Goal: Download file/media

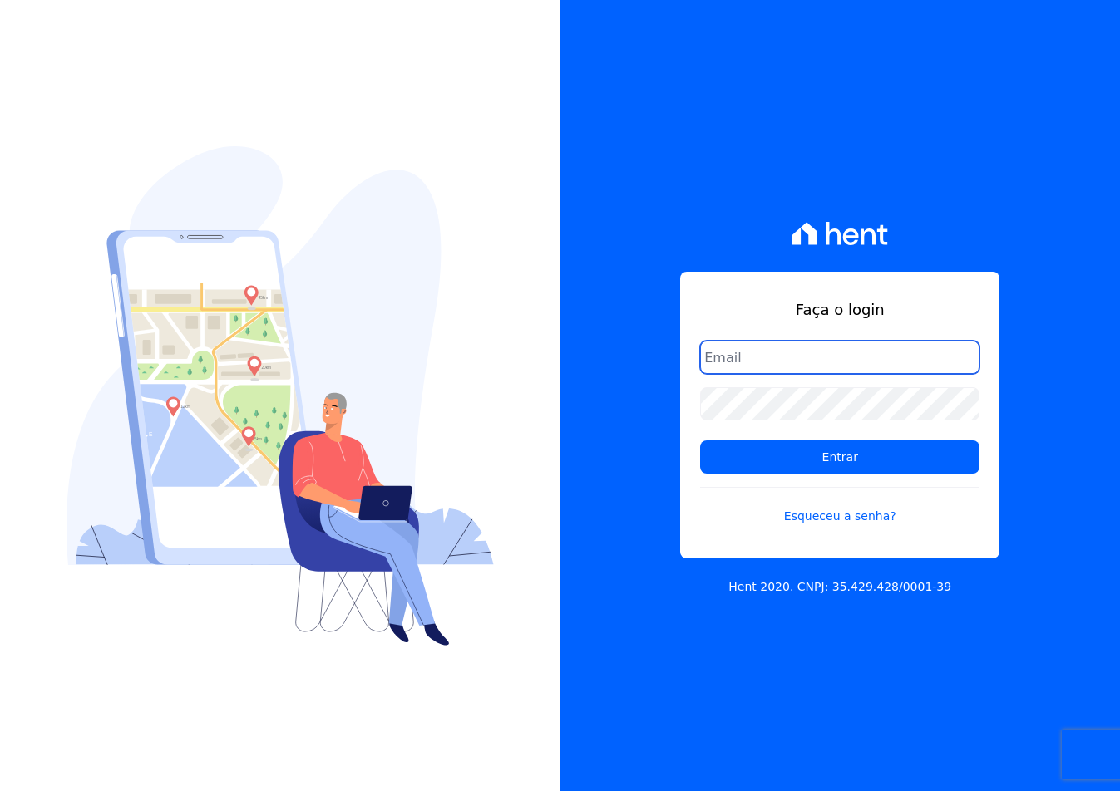
type input "[EMAIL_ADDRESS][DOMAIN_NAME]"
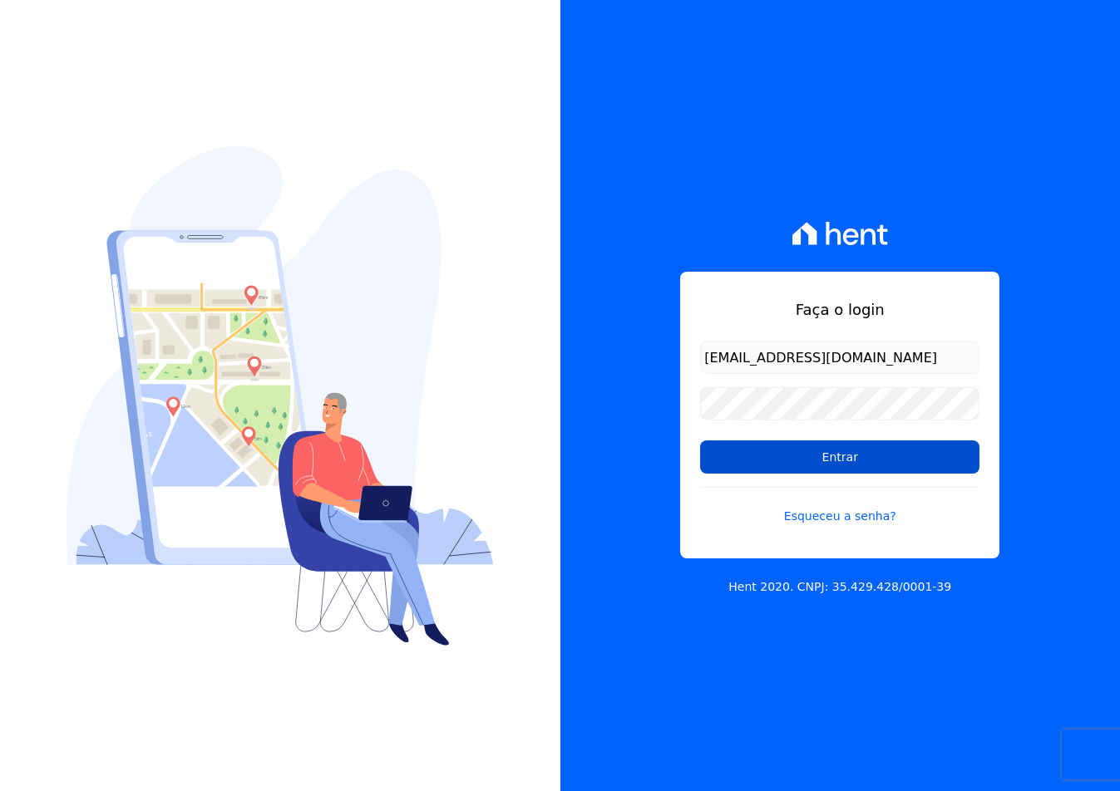
click at [732, 453] on input "Entrar" at bounding box center [839, 457] width 279 height 33
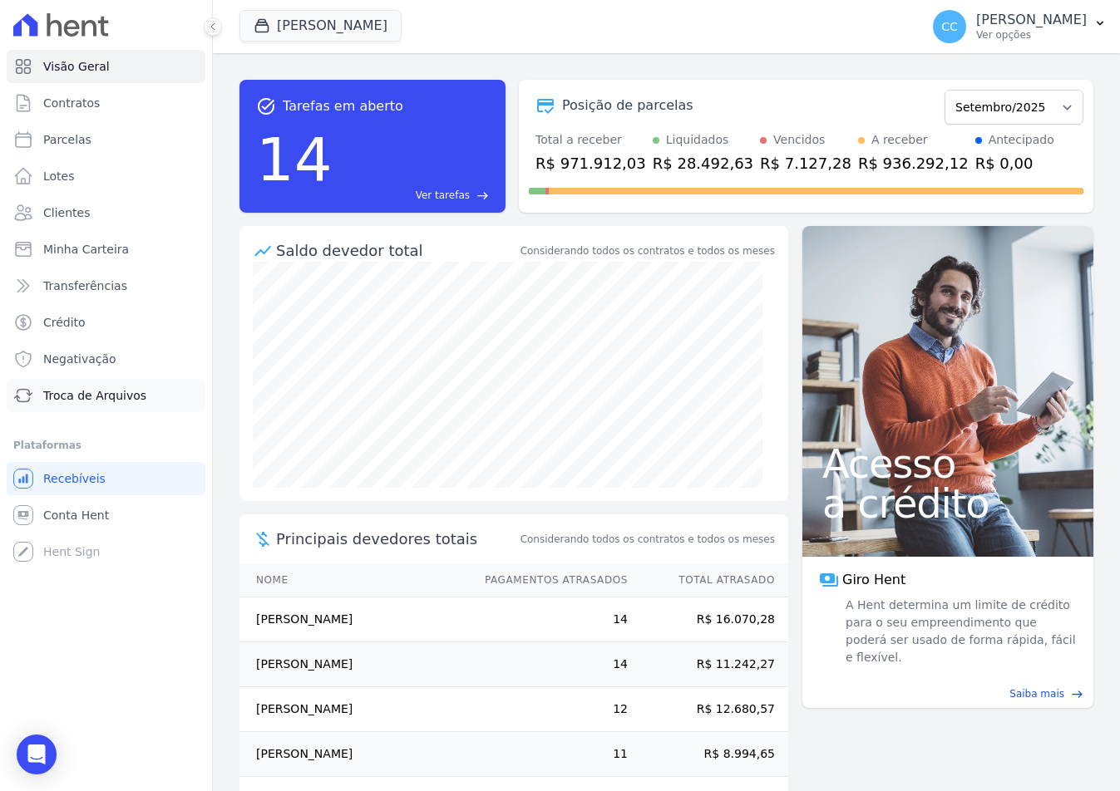
click at [100, 384] on link "Troca de Arquivos" at bounding box center [106, 395] width 199 height 33
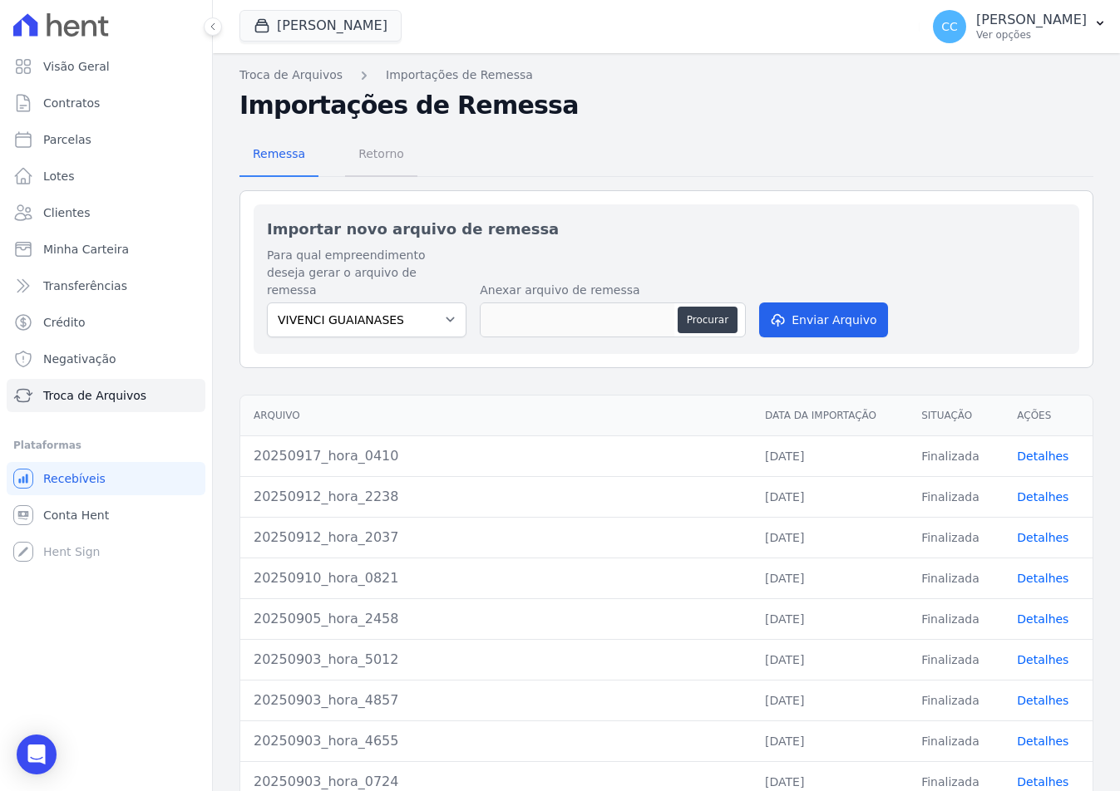
click at [360, 176] on link "Retorno" at bounding box center [381, 155] width 72 height 43
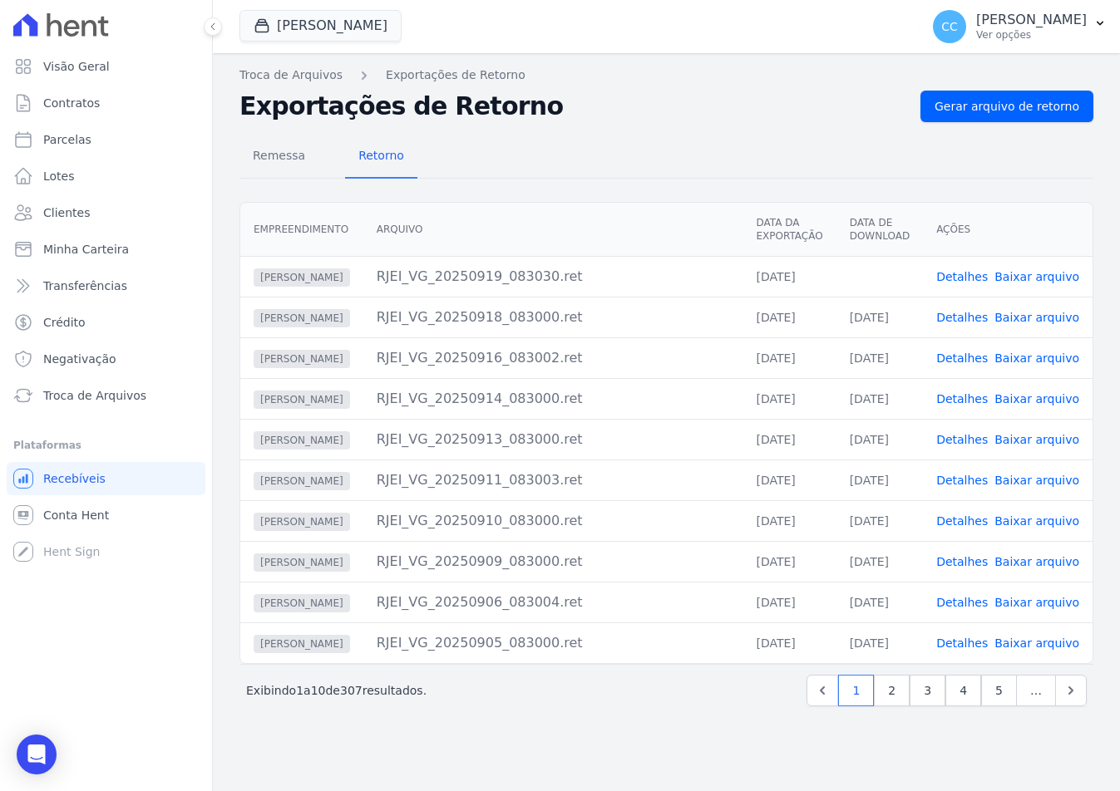
click at [690, 112] on h2 "Exportações de Retorno" at bounding box center [572, 106] width 667 height 30
click at [1022, 280] on link "Baixar arquivo" at bounding box center [1036, 276] width 85 height 13
click at [285, 39] on button "Vivenci Guaianases" at bounding box center [320, 26] width 162 height 32
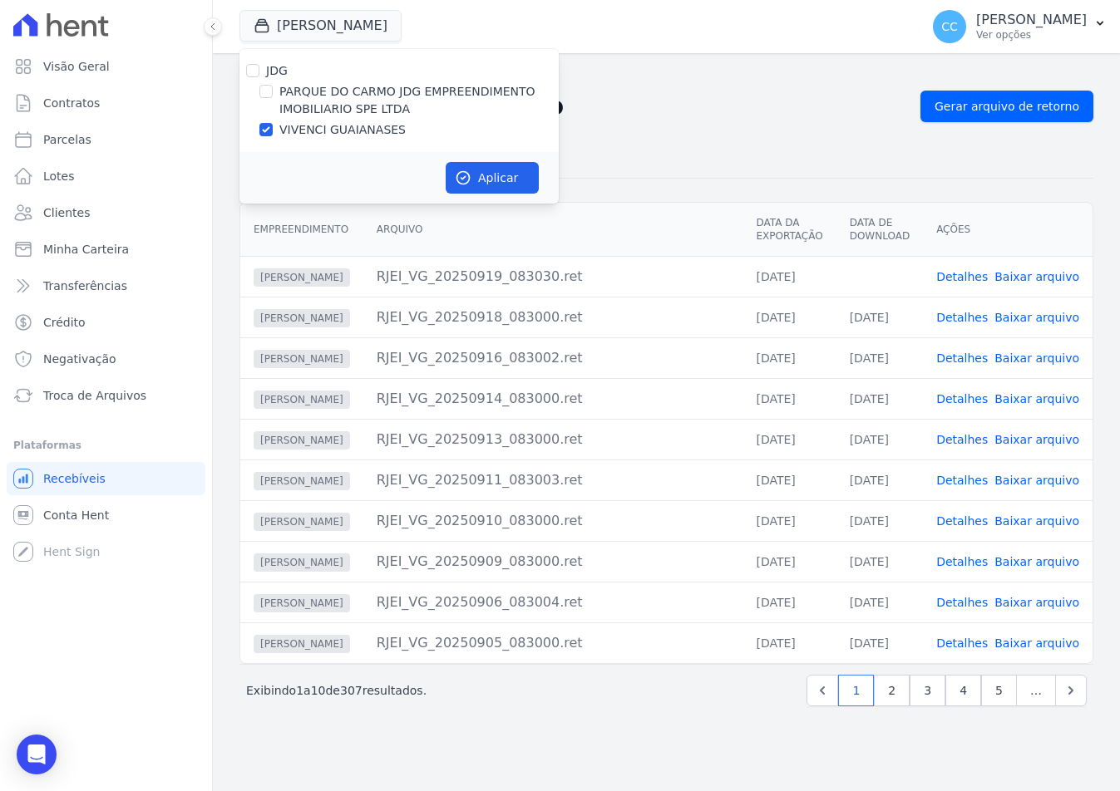
click at [307, 103] on label "PARQUE DO CARMO JDG EMPREENDIMENTO IMOBILIARIO SPE LTDA" at bounding box center [418, 100] width 279 height 35
click at [273, 98] on input "PARQUE DO CARMO JDG EMPREENDIMENTO IMOBILIARIO SPE LTDA" at bounding box center [265, 91] width 13 height 13
checkbox input "true"
click at [305, 140] on div "JDG PARQUE DO CARMO JDG EMPREENDIMENTO IMOBILIARIO SPE LTDA VIVENCI GUAIANASES" at bounding box center [398, 100] width 319 height 103
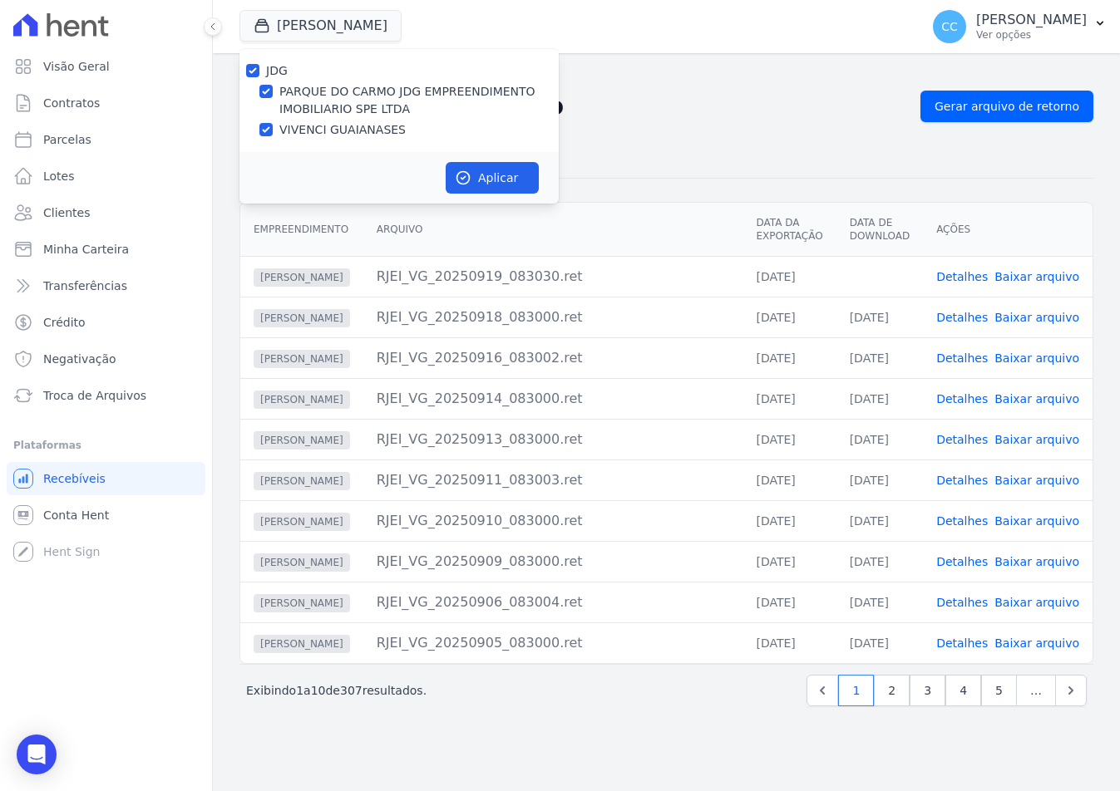
click at [298, 130] on label "VIVENCI GUAIANASES" at bounding box center [342, 129] width 126 height 17
click at [273, 130] on input "VIVENCI GUAIANASES" at bounding box center [265, 129] width 13 height 13
checkbox input "false"
click at [482, 173] on button "Aplicar" at bounding box center [492, 178] width 93 height 32
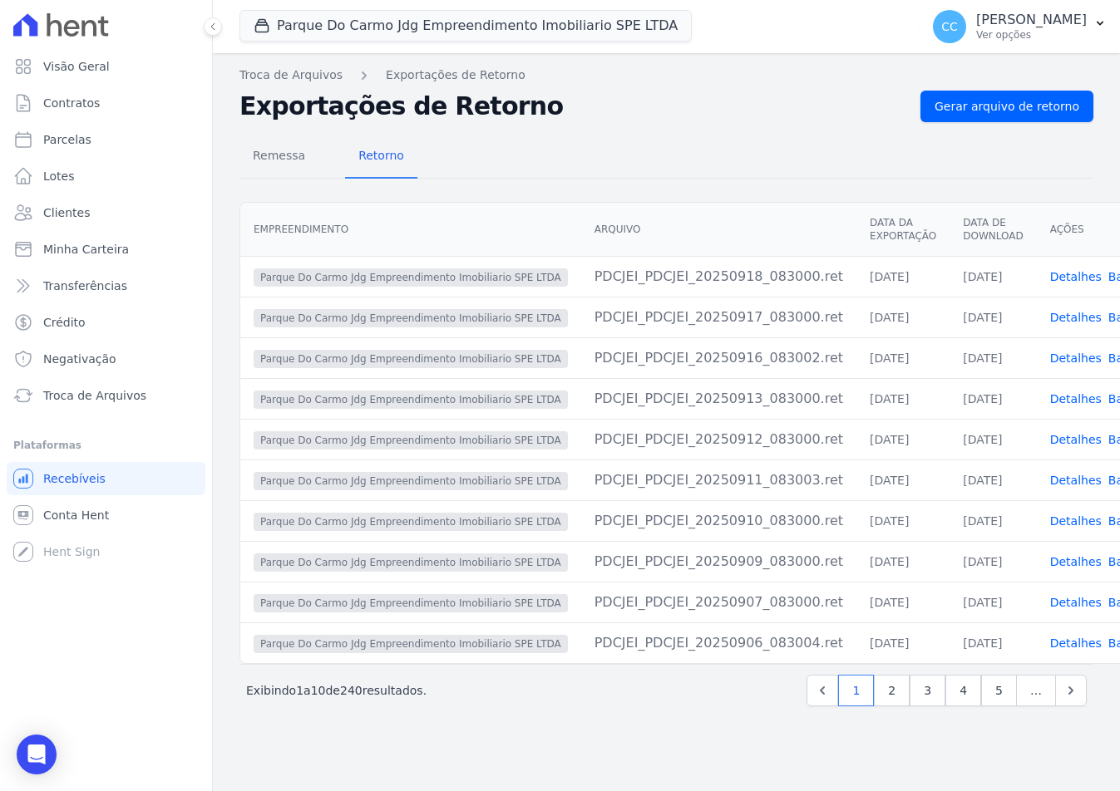
click at [695, 203] on th "Arquivo" at bounding box center [718, 230] width 275 height 54
drag, startPoint x: 502, startPoint y: 173, endPoint x: 158, endPoint y: 185, distance: 344.3
click at [502, 173] on div "Remessa Retorno" at bounding box center [666, 156] width 854 height 43
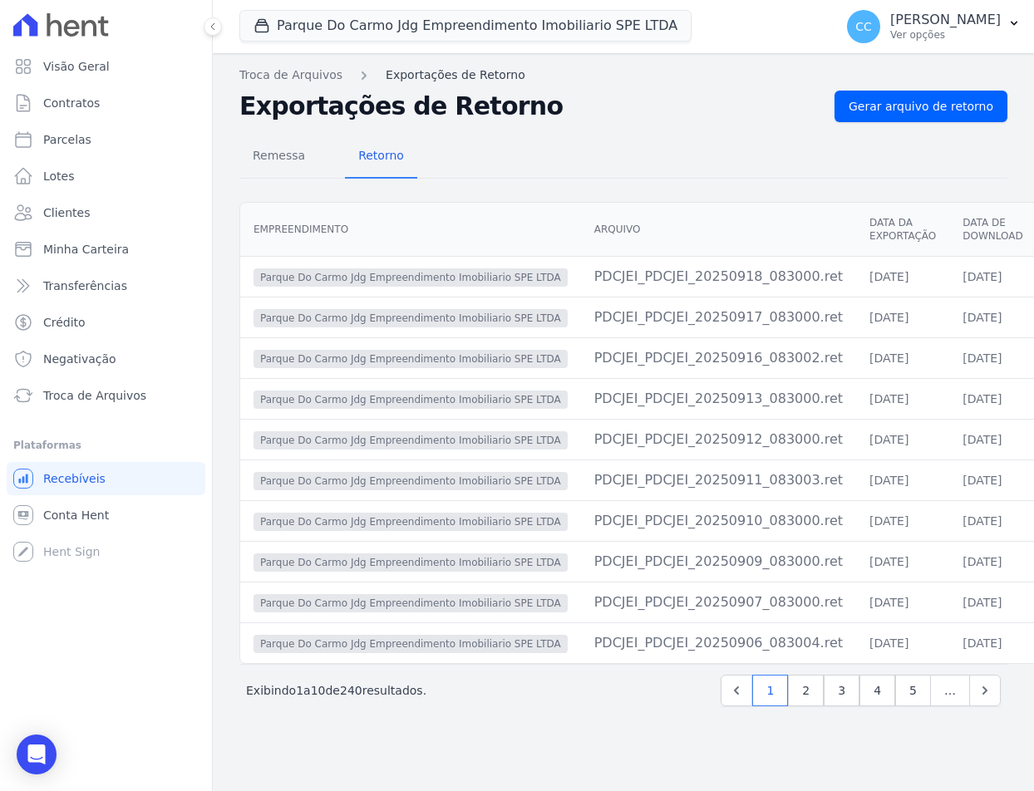
drag, startPoint x: 562, startPoint y: 163, endPoint x: 492, endPoint y: 81, distance: 107.3
click at [562, 163] on div "Remessa Retorno" at bounding box center [623, 156] width 768 height 43
